Goal: Transaction & Acquisition: Obtain resource

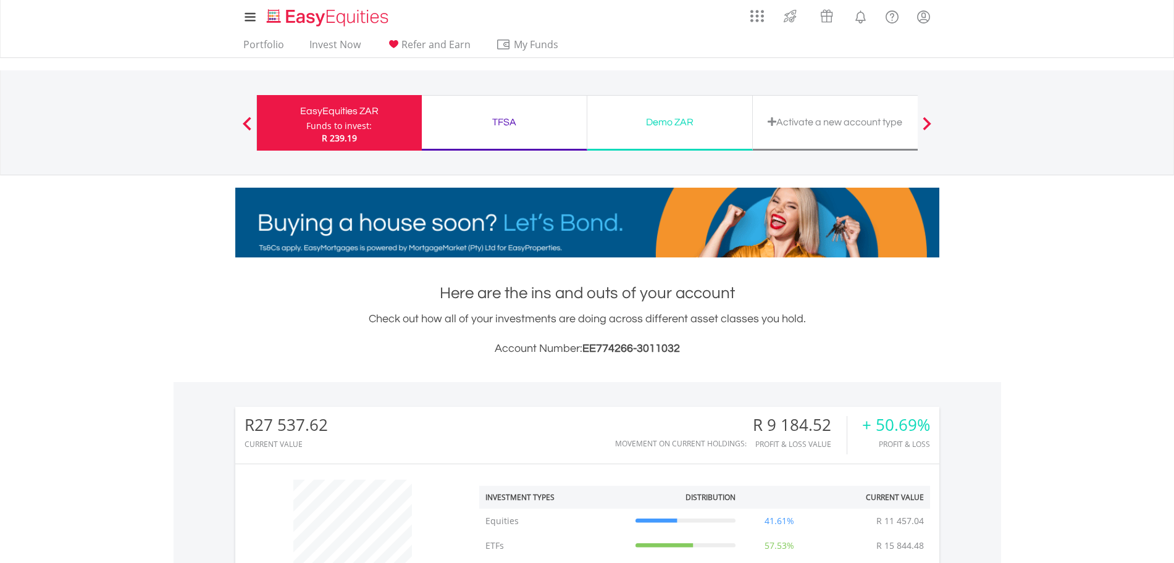
scroll to position [119, 235]
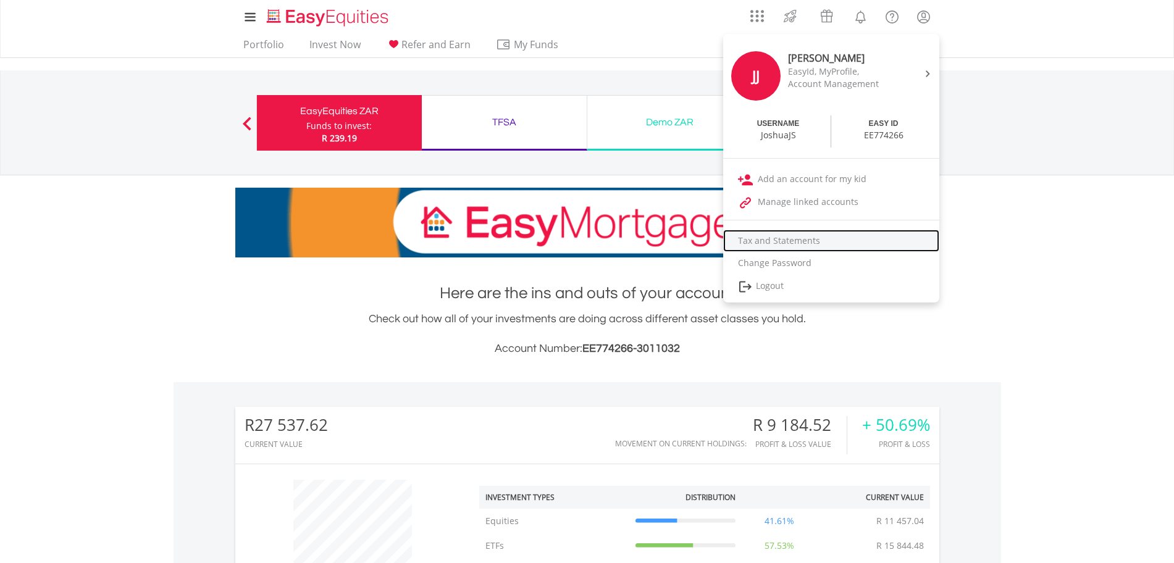
click at [814, 240] on link "Tax and Statements" at bounding box center [831, 241] width 216 height 22
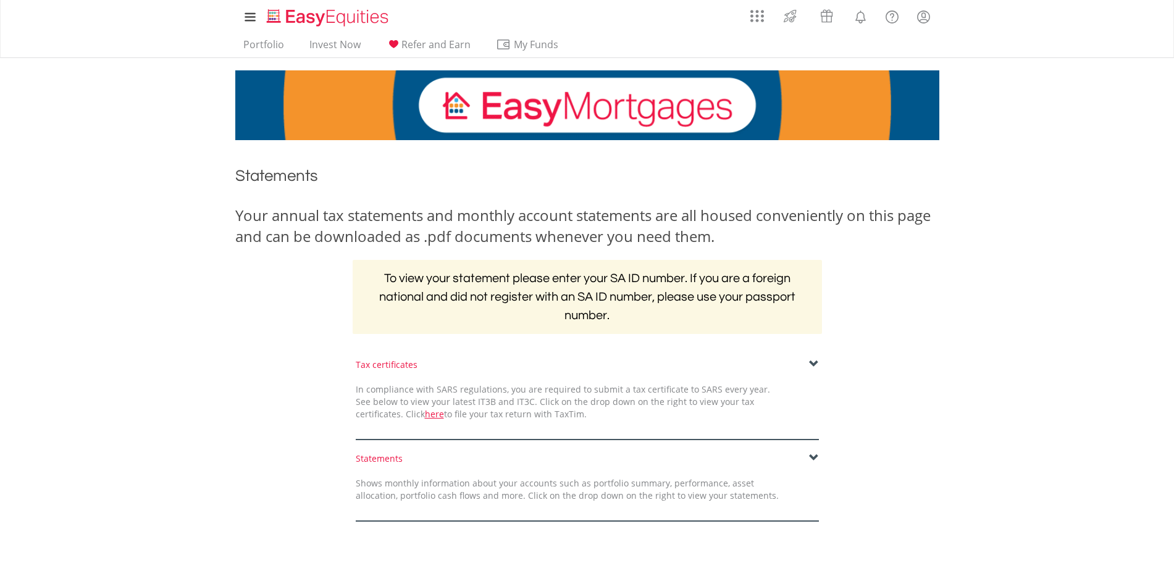
scroll to position [180, 0]
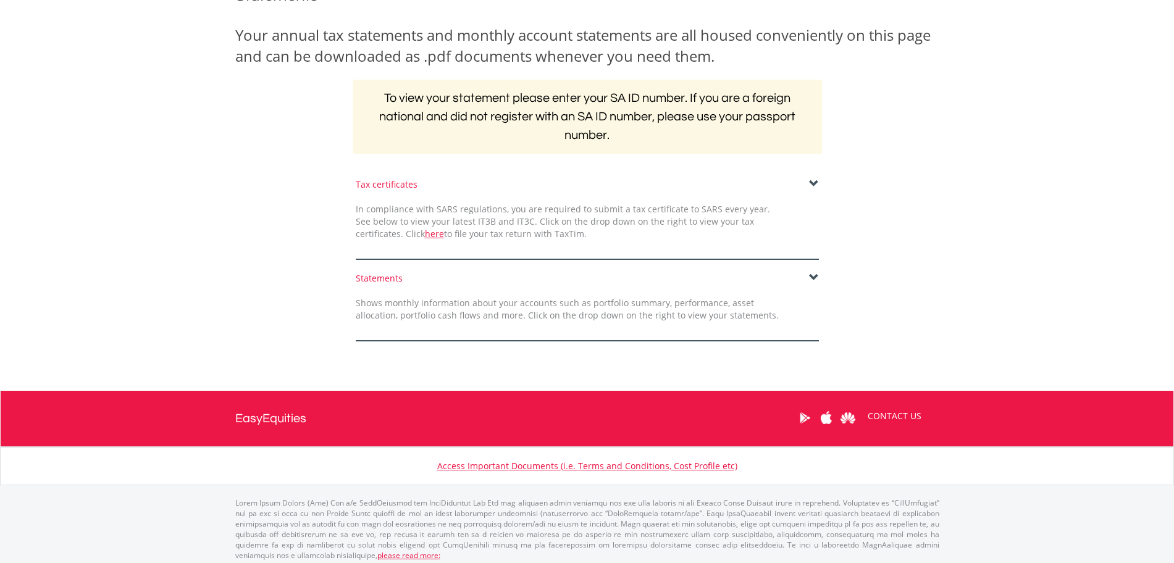
click at [814, 185] on span at bounding box center [814, 184] width 10 height 10
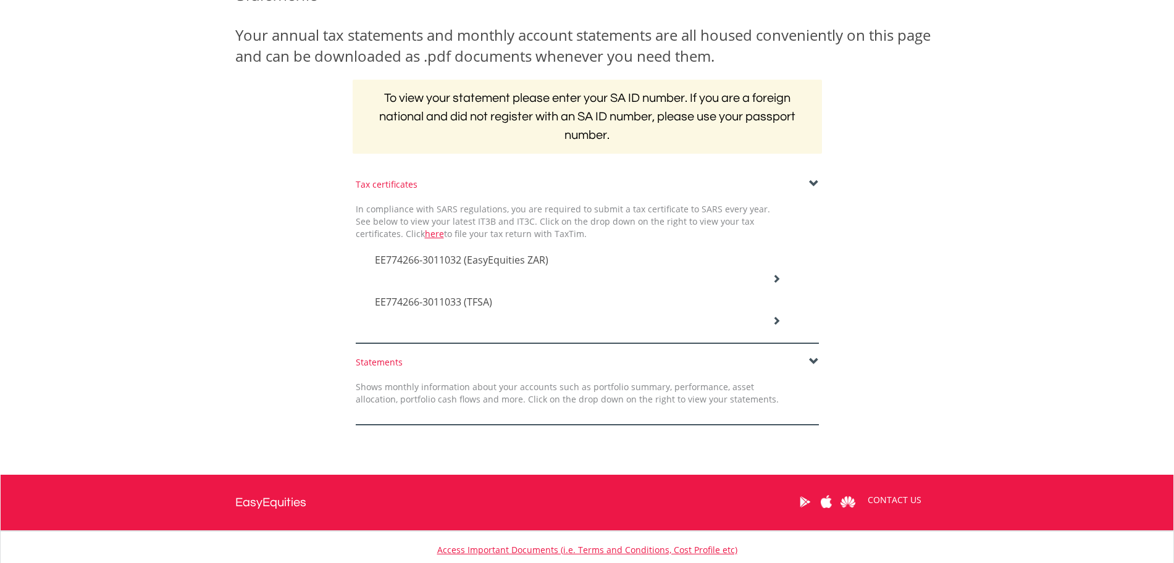
click at [780, 280] on icon at bounding box center [776, 278] width 9 height 9
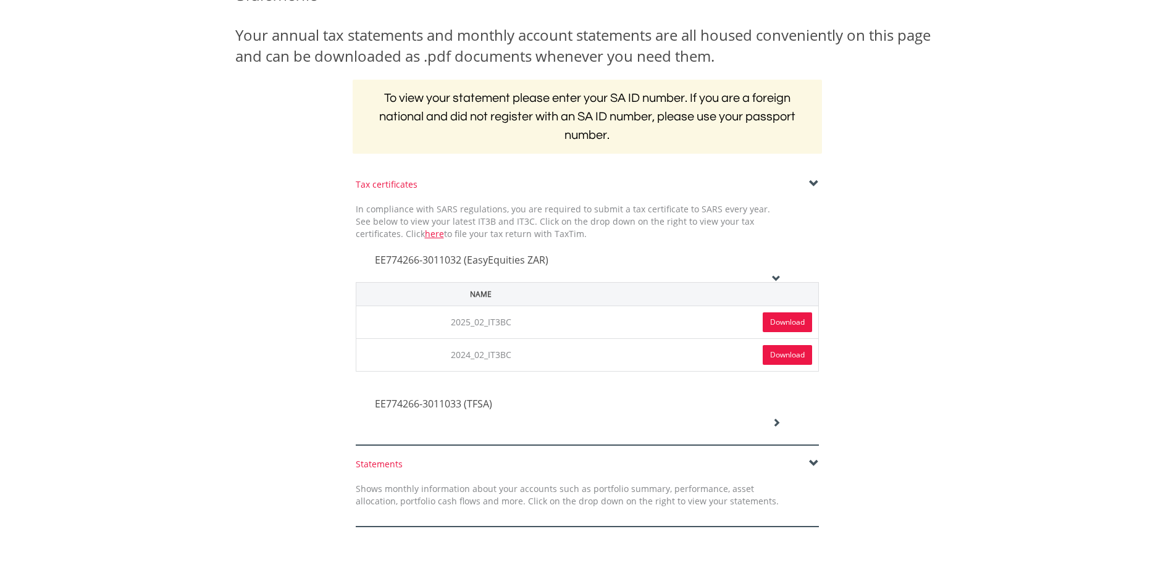
click at [783, 322] on link "Download" at bounding box center [786, 322] width 49 height 20
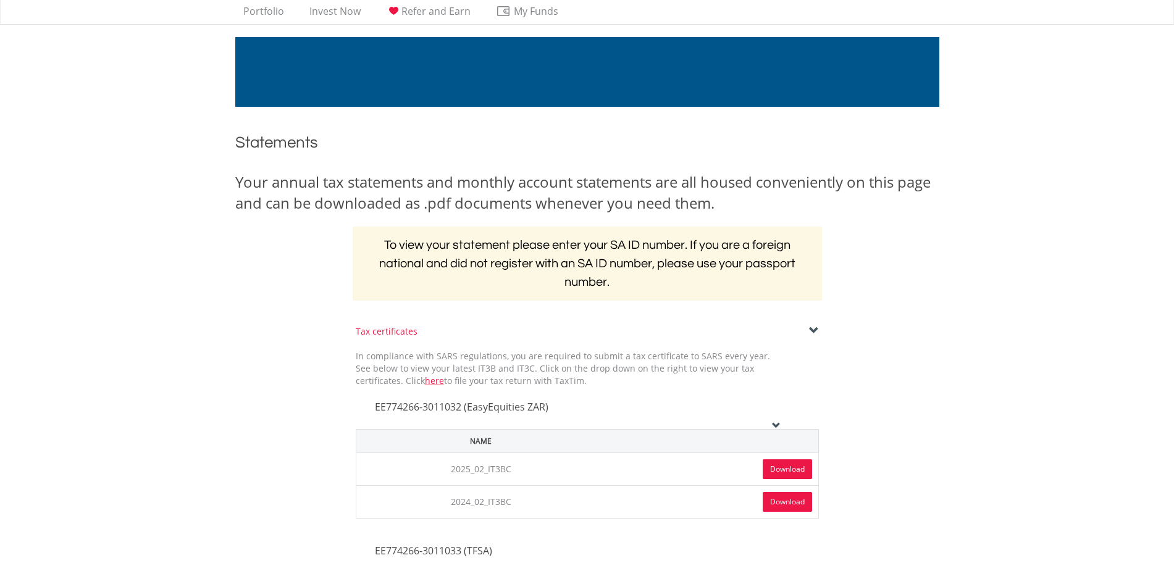
scroll to position [0, 0]
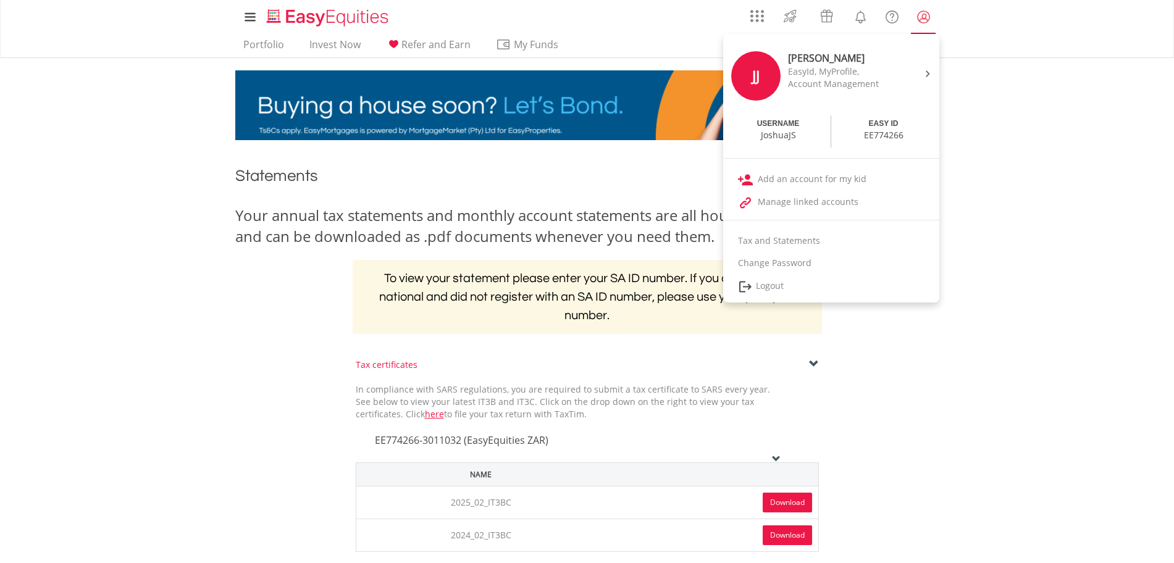
click at [916, 14] on lord-icon "My Profile" at bounding box center [923, 16] width 15 height 15
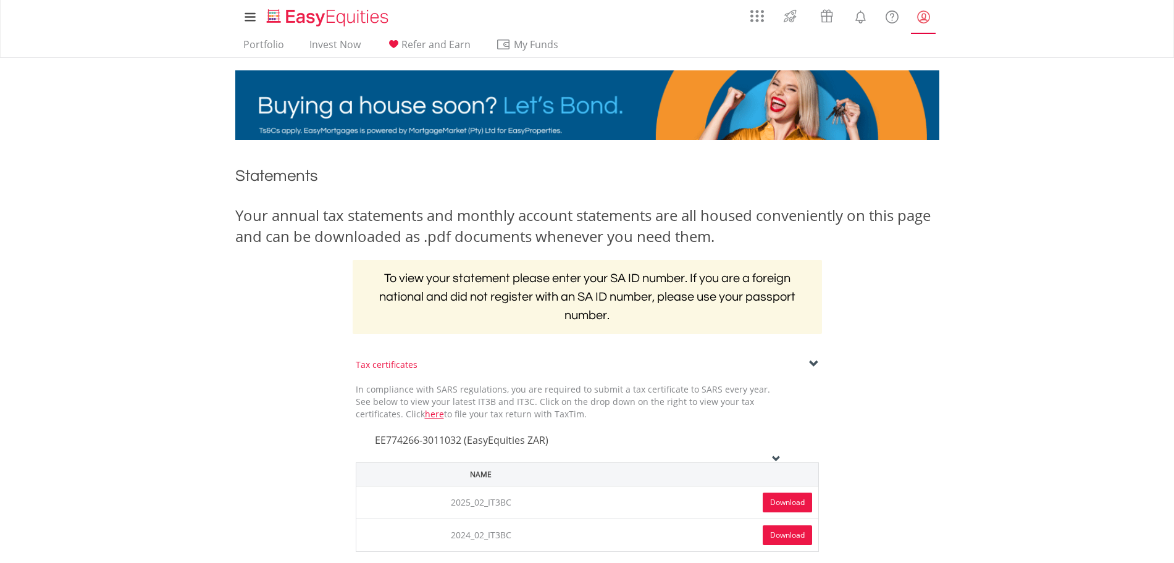
click at [921, 14] on lord-icon "My Profile" at bounding box center [923, 16] width 15 height 15
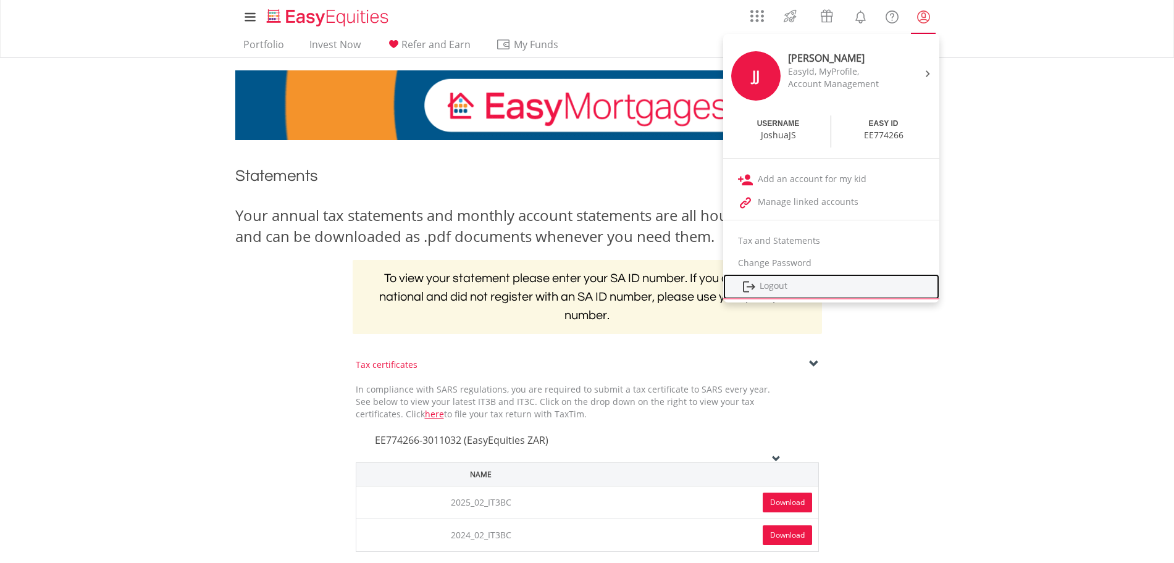
click at [773, 290] on link "Logout" at bounding box center [831, 286] width 216 height 25
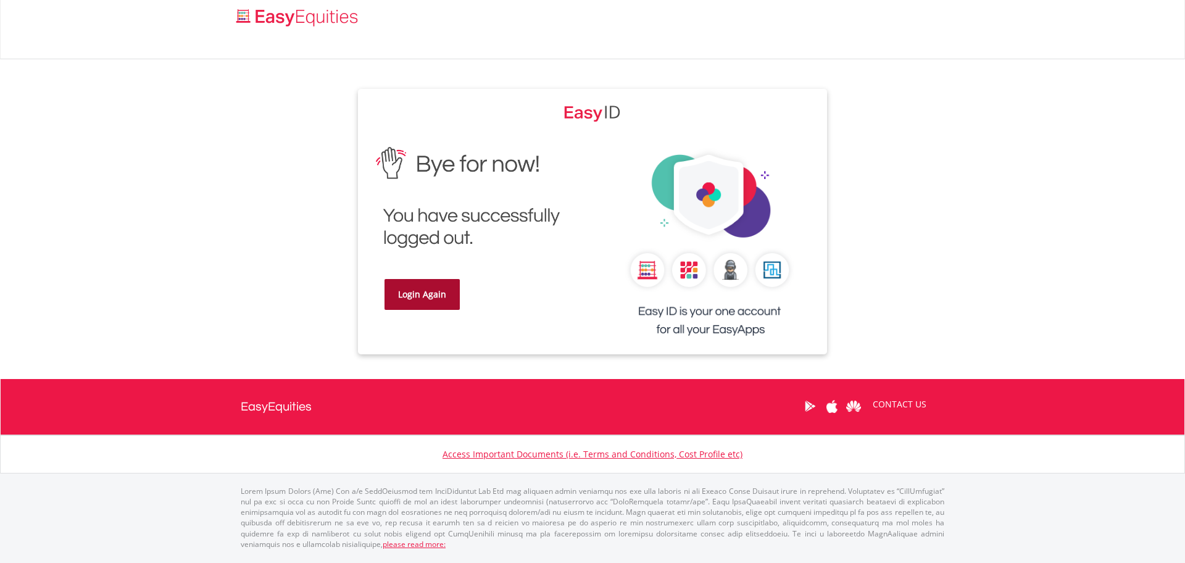
click at [420, 291] on link "Login Again" at bounding box center [422, 294] width 75 height 31
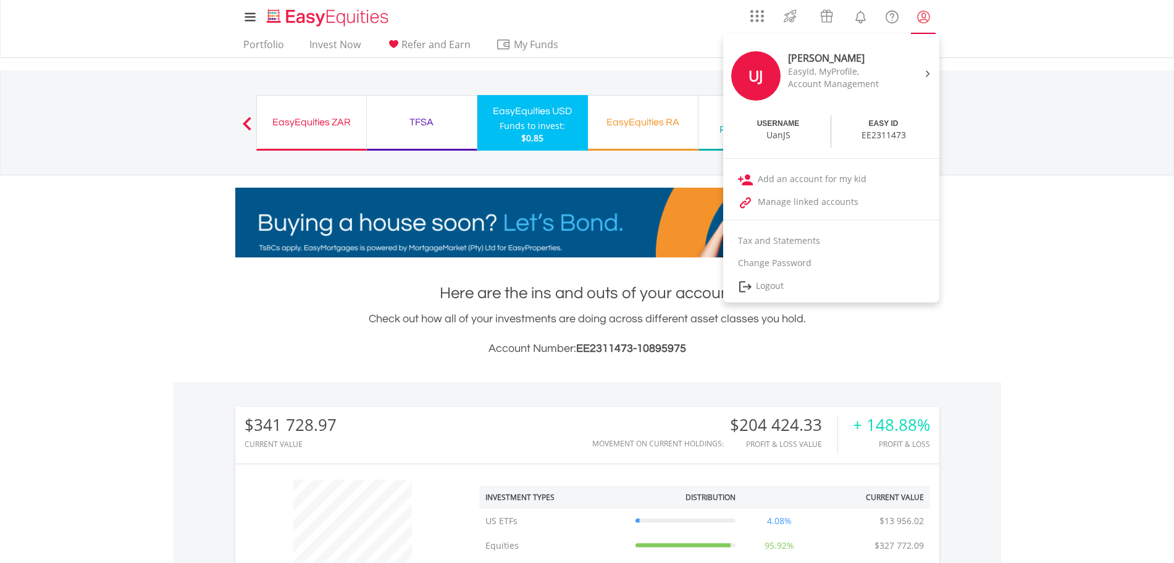
scroll to position [119, 235]
click at [791, 240] on link "Tax and Statements" at bounding box center [831, 241] width 216 height 22
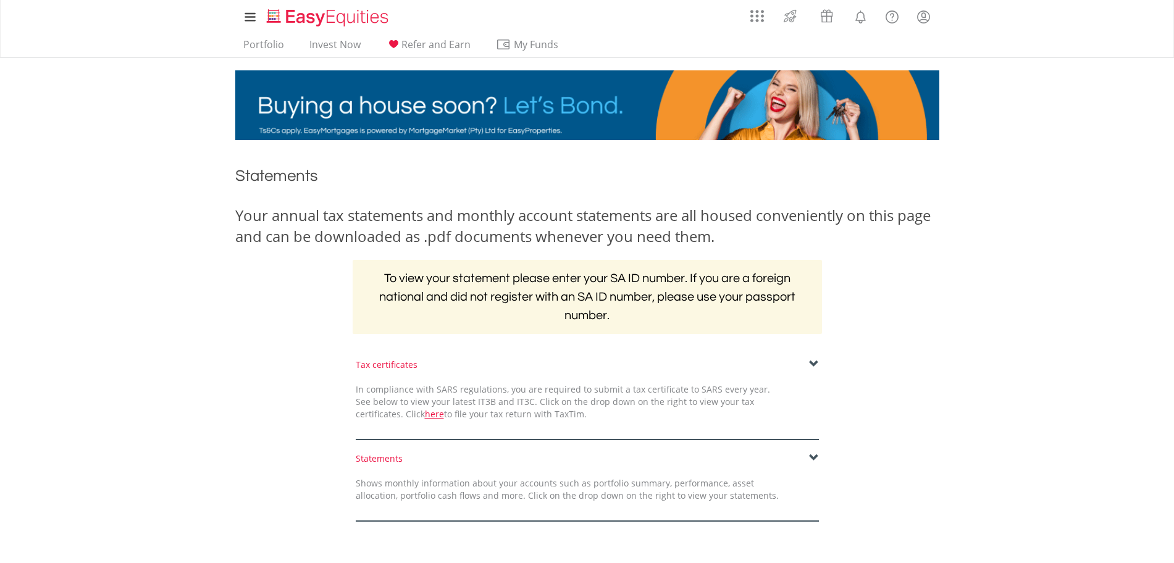
click at [390, 364] on div "Tax certificates" at bounding box center [587, 365] width 463 height 12
click at [425, 414] on link "here" at bounding box center [434, 414] width 19 height 12
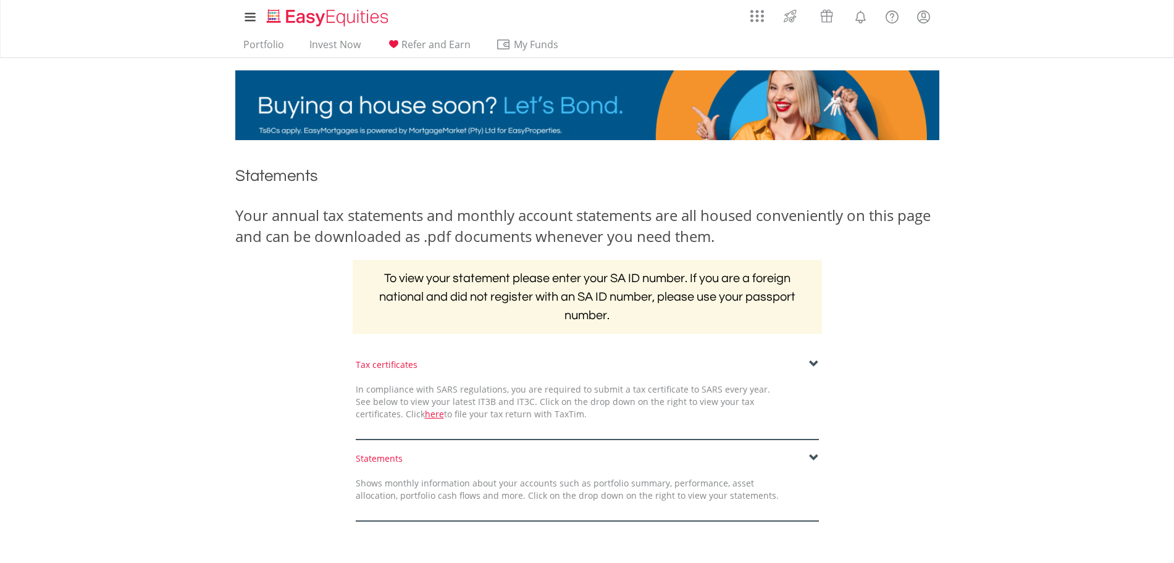
click at [813, 365] on span at bounding box center [814, 364] width 10 height 10
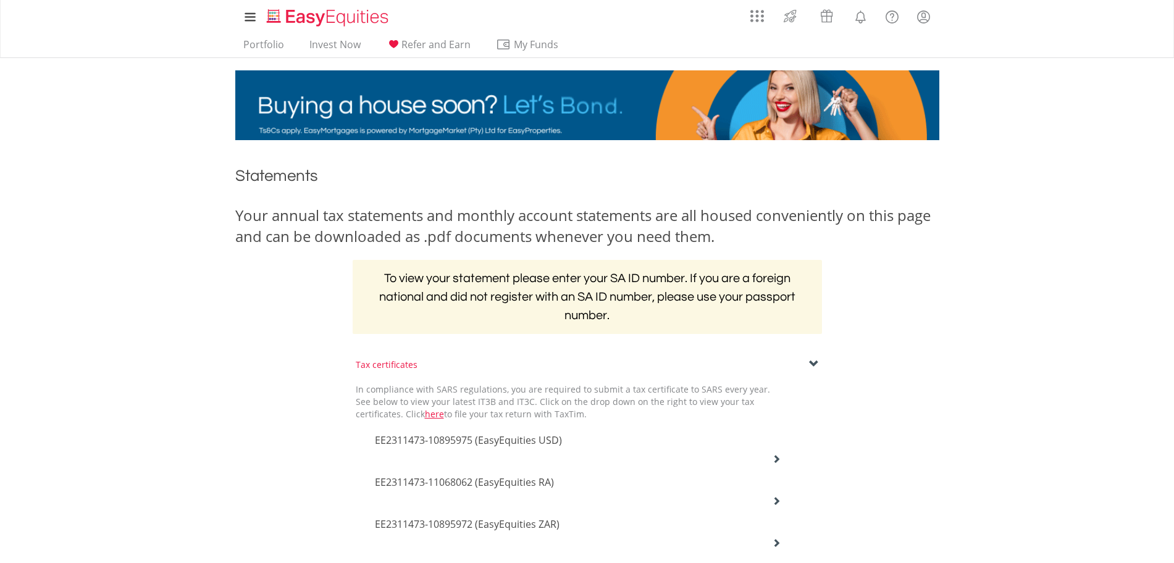
scroll to position [180, 0]
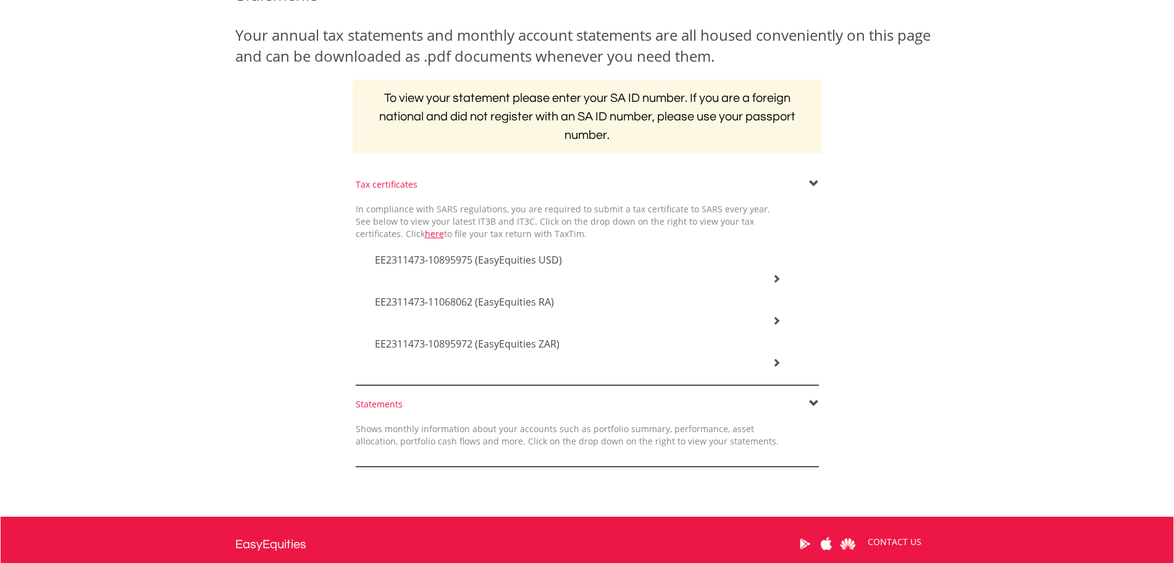
click at [773, 278] on icon at bounding box center [776, 278] width 9 height 9
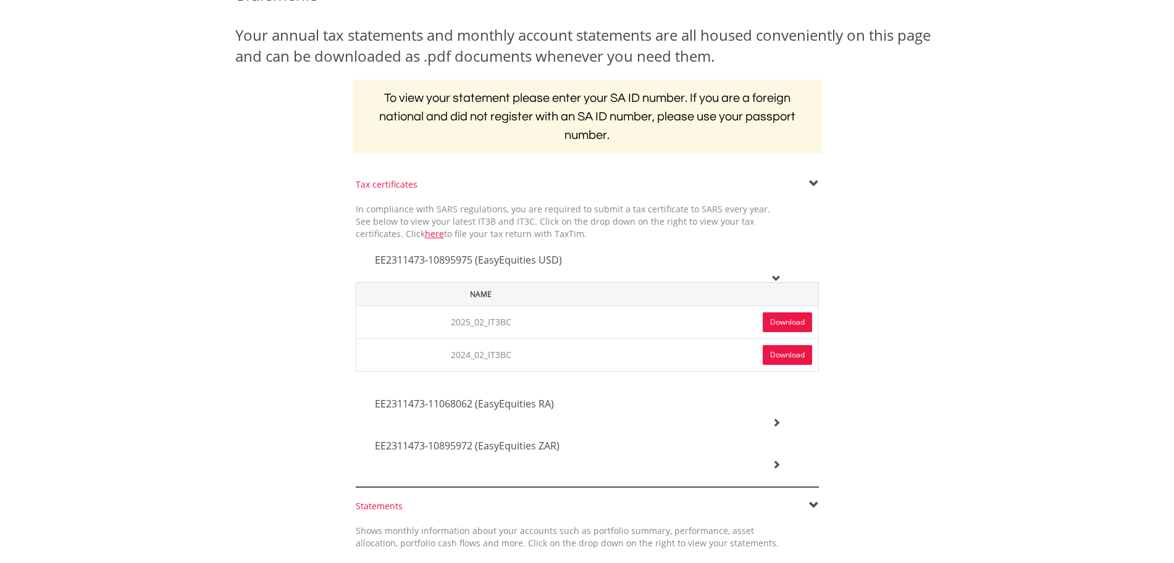
click at [777, 321] on link "Download" at bounding box center [786, 322] width 49 height 20
click at [775, 420] on icon at bounding box center [776, 422] width 9 height 9
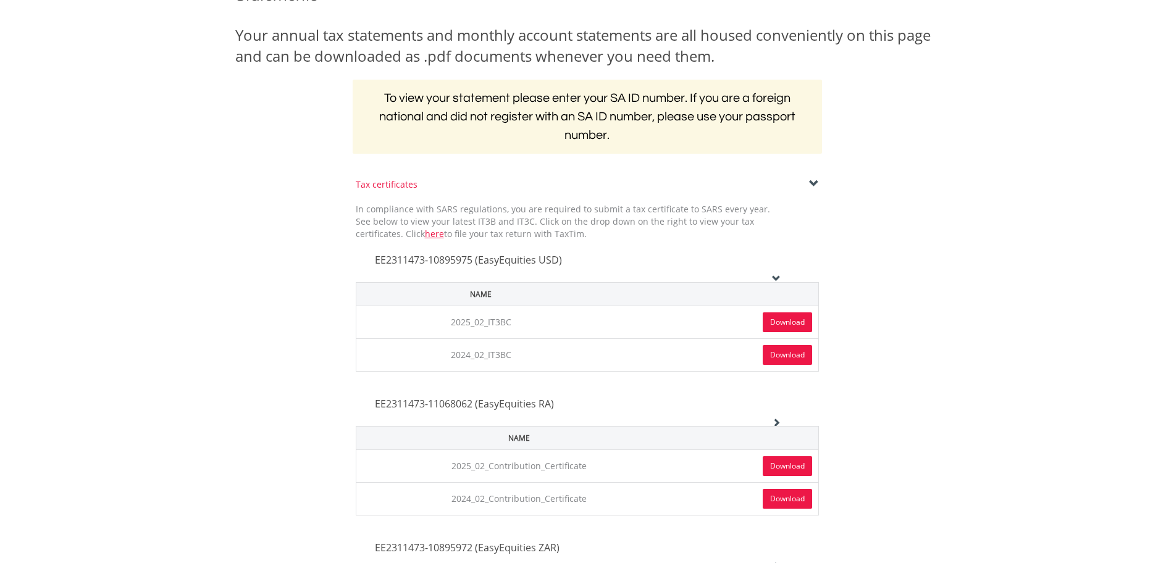
click at [782, 464] on link "Download" at bounding box center [786, 466] width 49 height 20
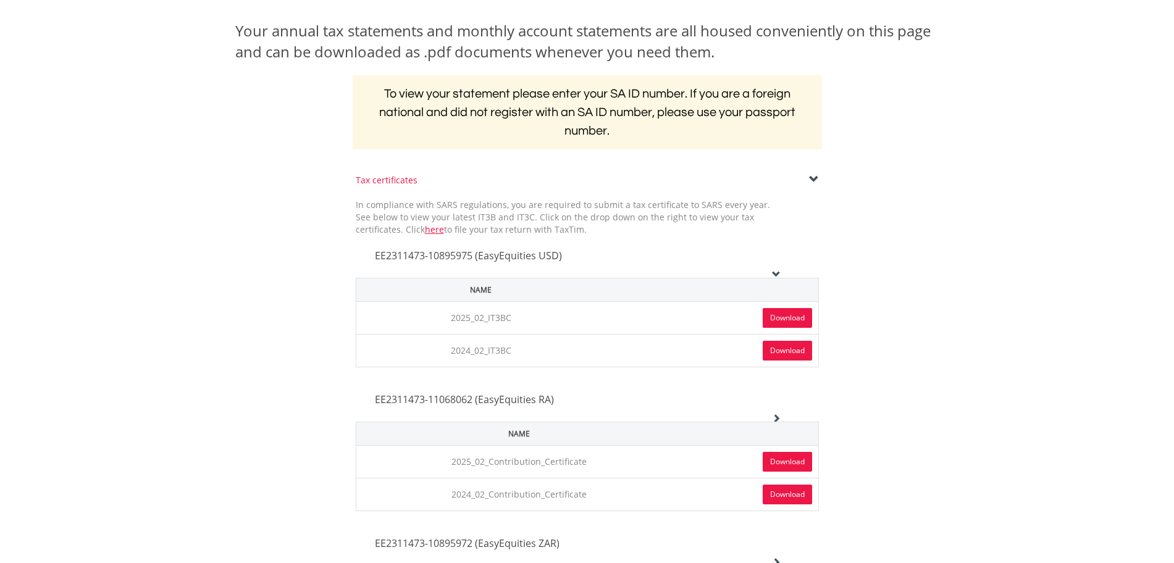
scroll to position [360, 0]
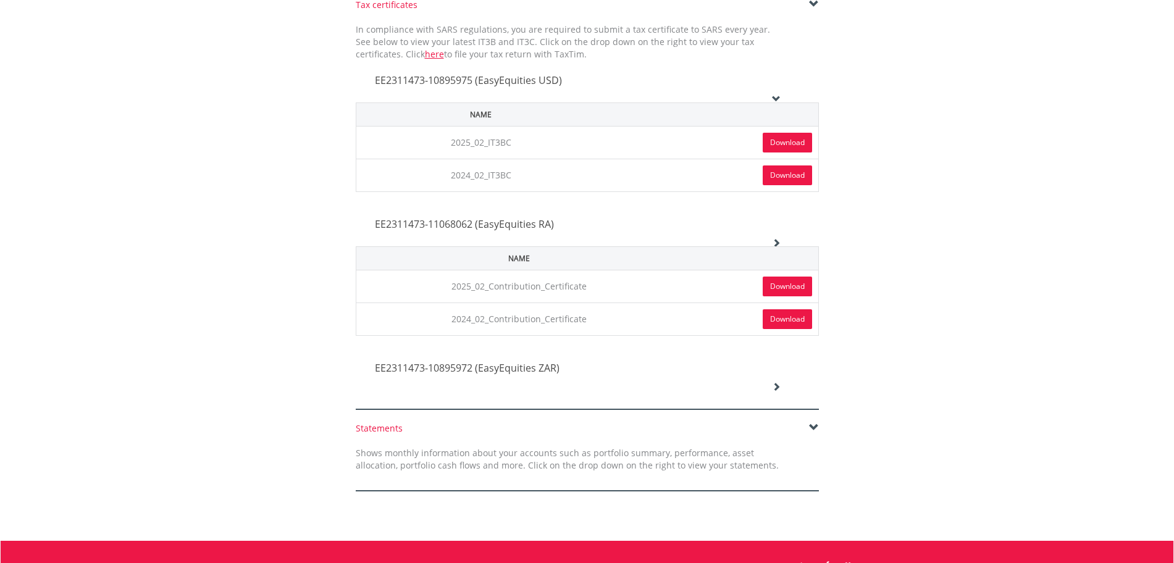
click at [775, 386] on icon at bounding box center [776, 386] width 9 height 9
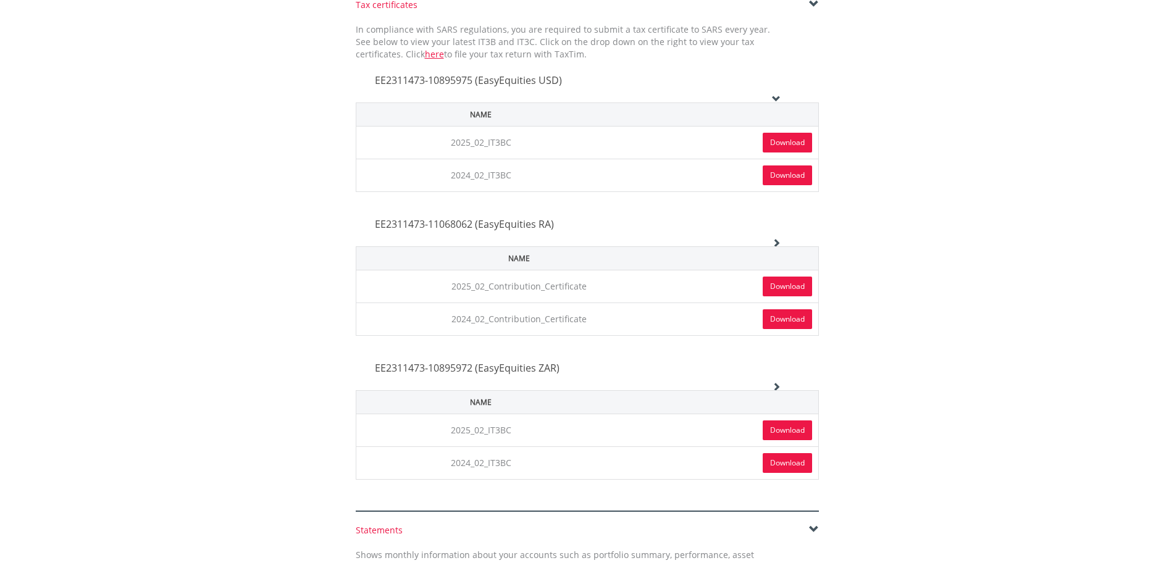
click at [780, 431] on link "Download" at bounding box center [786, 430] width 49 height 20
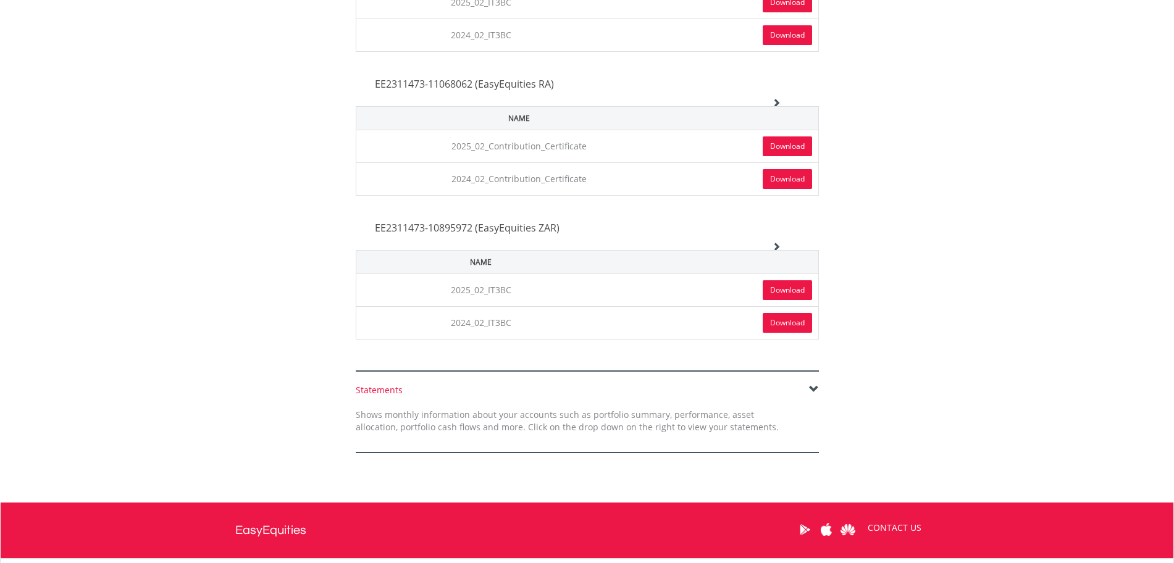
scroll to position [540, 0]
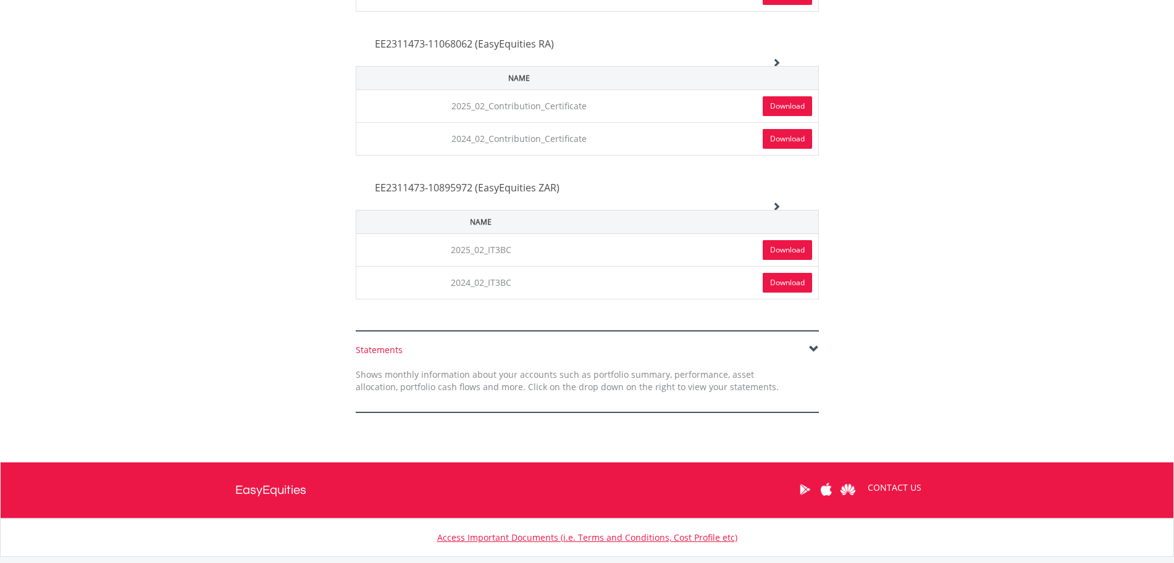
click at [890, 223] on div "Tax certificates In compliance with SARS regulations, you are required to submi…" at bounding box center [587, 74] width 722 height 513
click at [985, 223] on body "My Investments Invest Now New Listings Sell My Recurring Investments Pending Or…" at bounding box center [587, 56] width 1174 height 1192
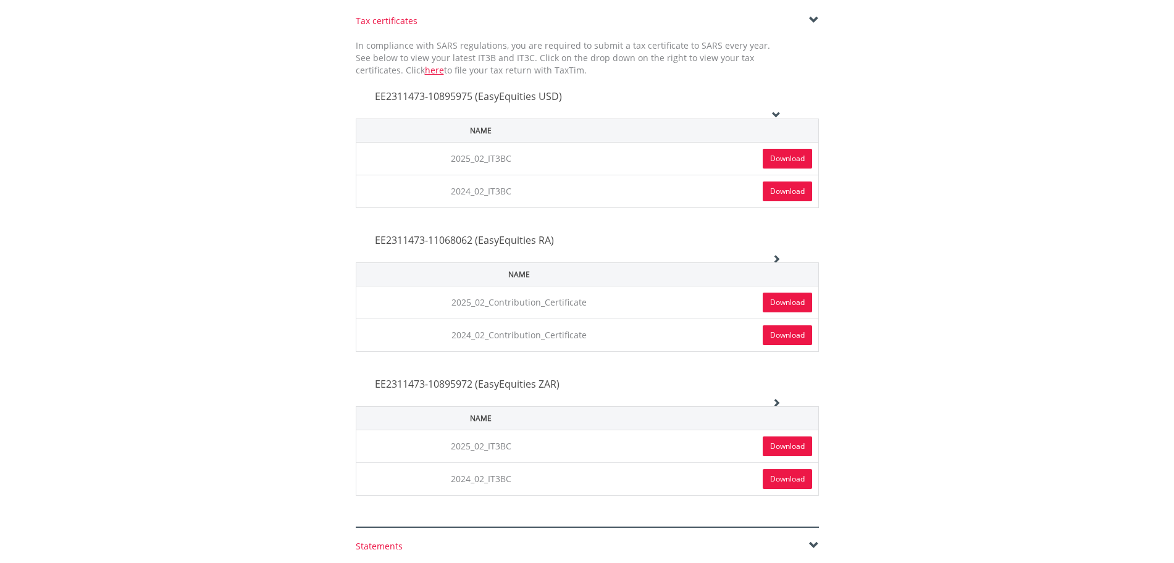
scroll to position [258, 0]
